Goal: Task Accomplishment & Management: Use online tool/utility

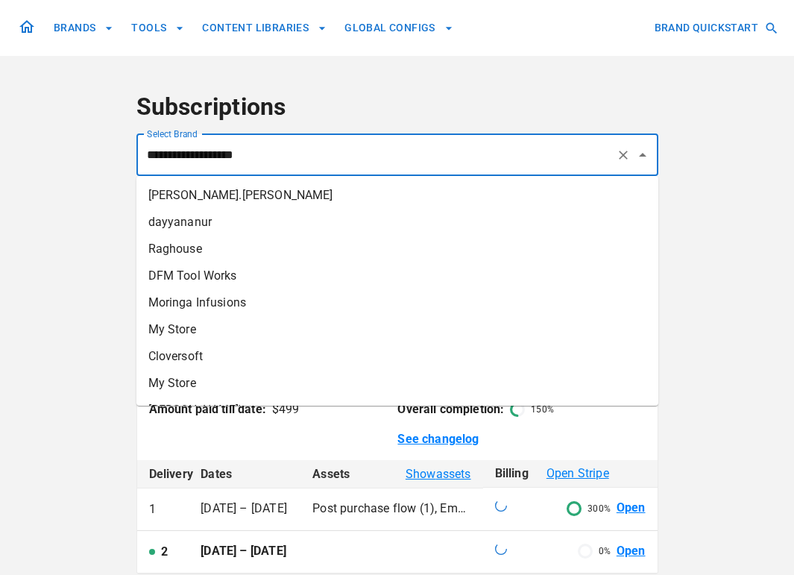
click at [198, 161] on input "**********" at bounding box center [376, 155] width 467 height 28
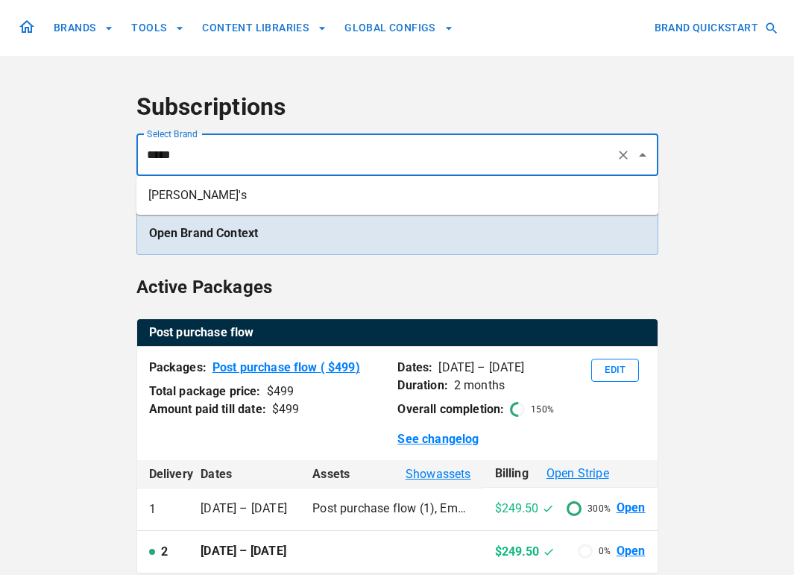
click at [192, 198] on li "[PERSON_NAME]'s" at bounding box center [397, 195] width 522 height 27
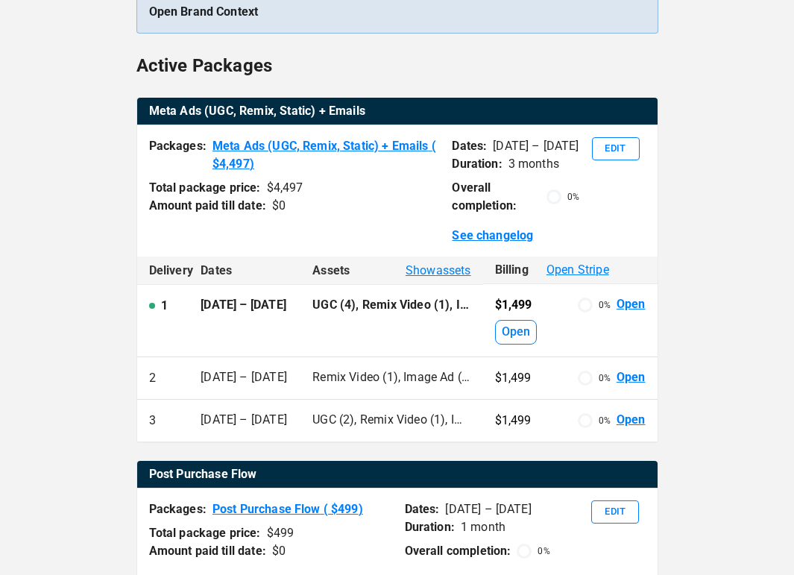
scroll to position [221, 0]
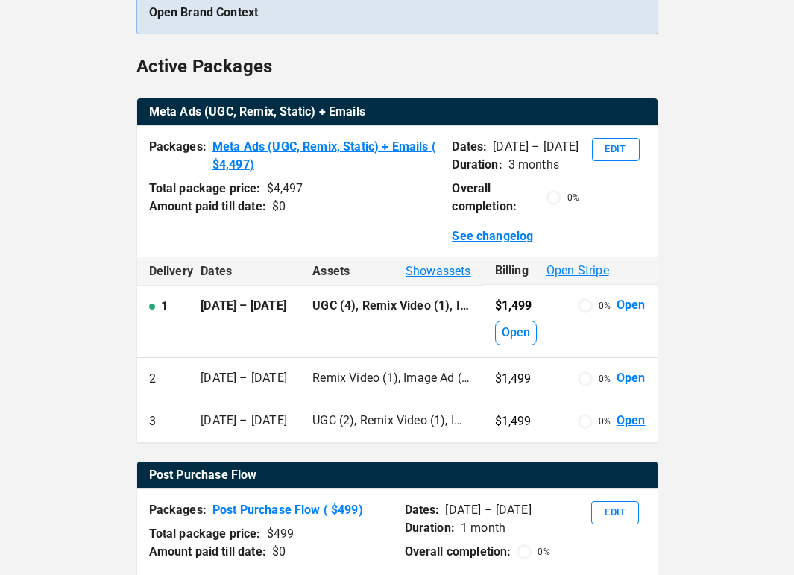
type input "*******"
click at [635, 306] on link "Open" at bounding box center [631, 305] width 29 height 17
click at [628, 307] on link "Open" at bounding box center [631, 305] width 29 height 17
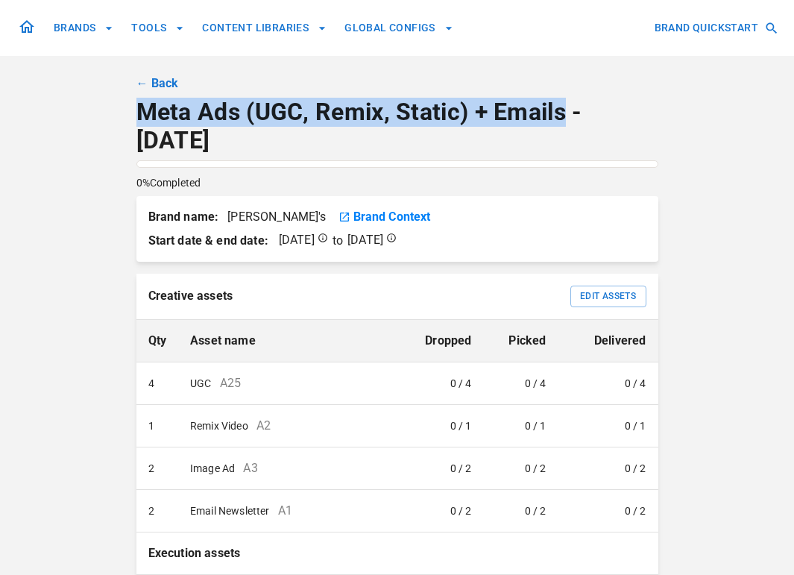
drag, startPoint x: 564, startPoint y: 115, endPoint x: 126, endPoint y: 118, distance: 438.4
click at [126, 118] on div "BRANDS TOOLS CONTENT LIBRARIES GLOBAL CONFIGS BRAND QUICKSTART ← Back Meta Ads …" at bounding box center [397, 481] width 895 height 963
copy p "Meta Ads (UGC, Remix, Static) + Emails"
click at [150, 79] on link "← Back" at bounding box center [157, 84] width 43 height 18
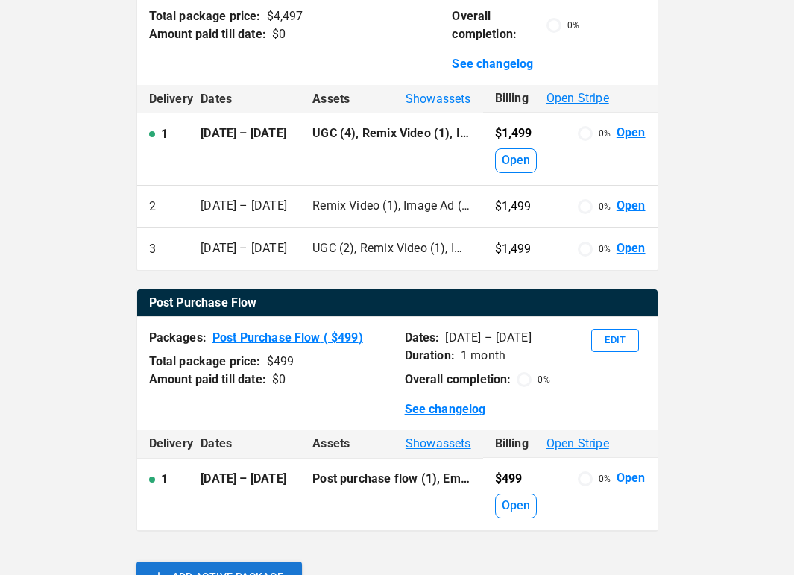
scroll to position [462, 0]
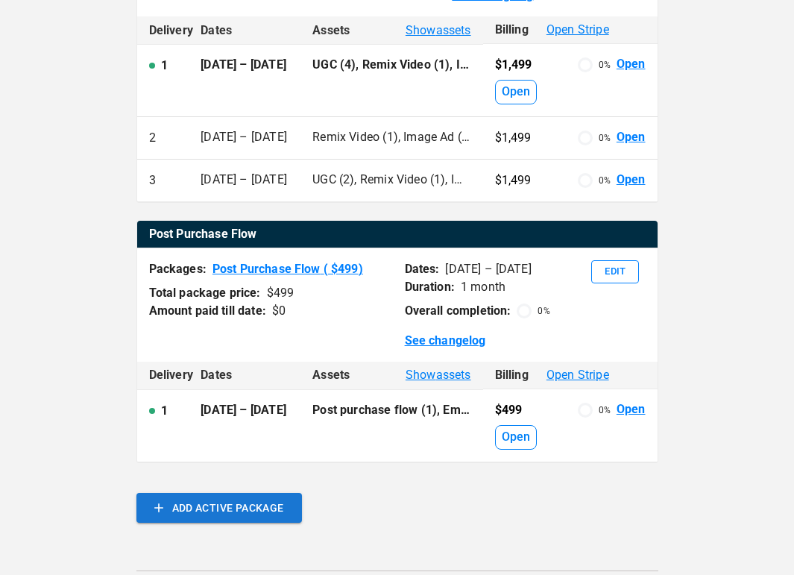
click at [635, 405] on link "Open" at bounding box center [631, 409] width 29 height 17
